Goal: Information Seeking & Learning: Learn about a topic

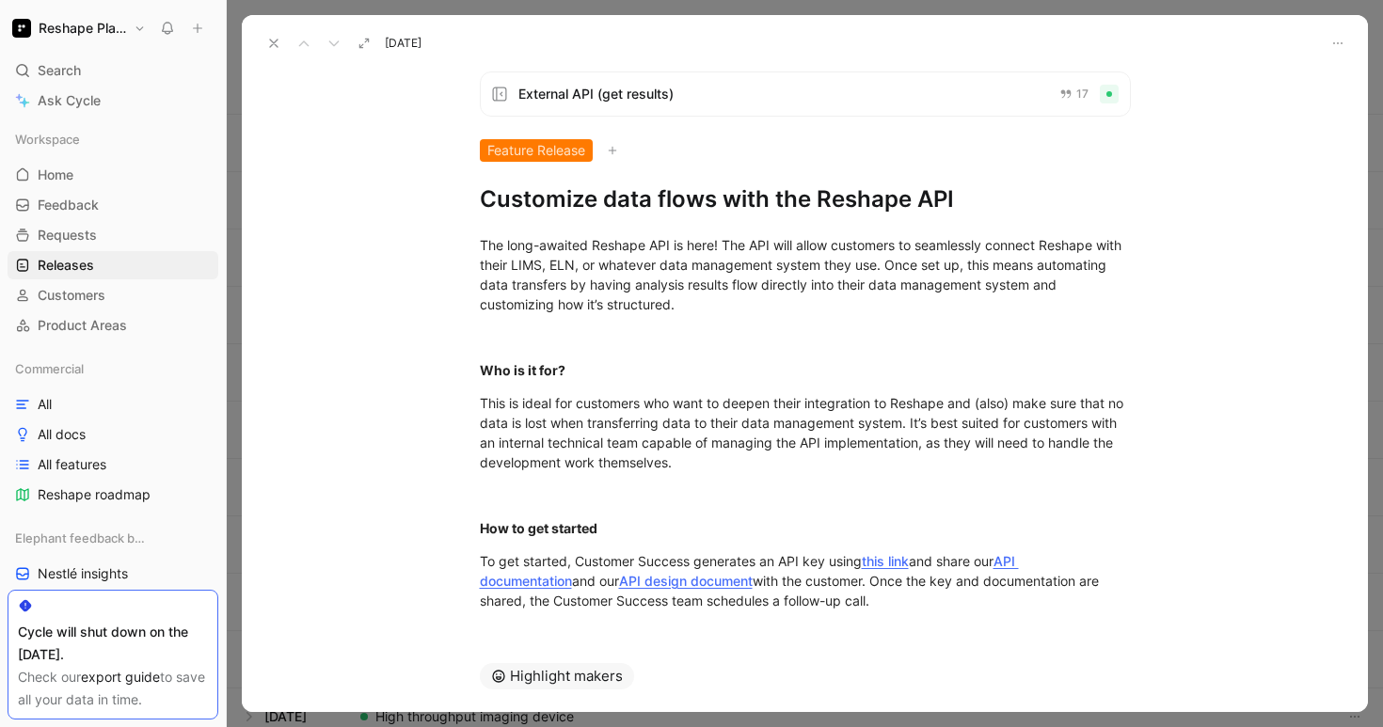
click at [271, 41] on icon at bounding box center [273, 43] width 15 height 15
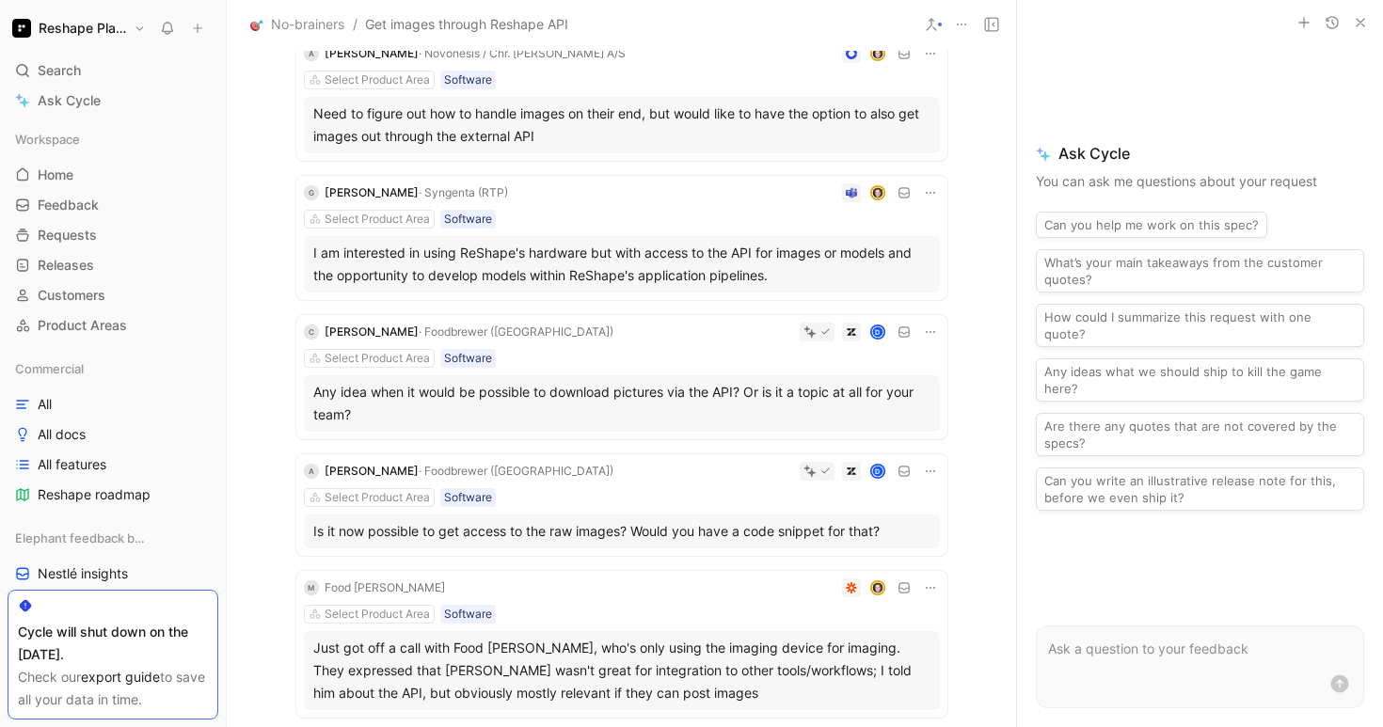
scroll to position [182, 0]
